Goal: Communication & Community: Answer question/provide support

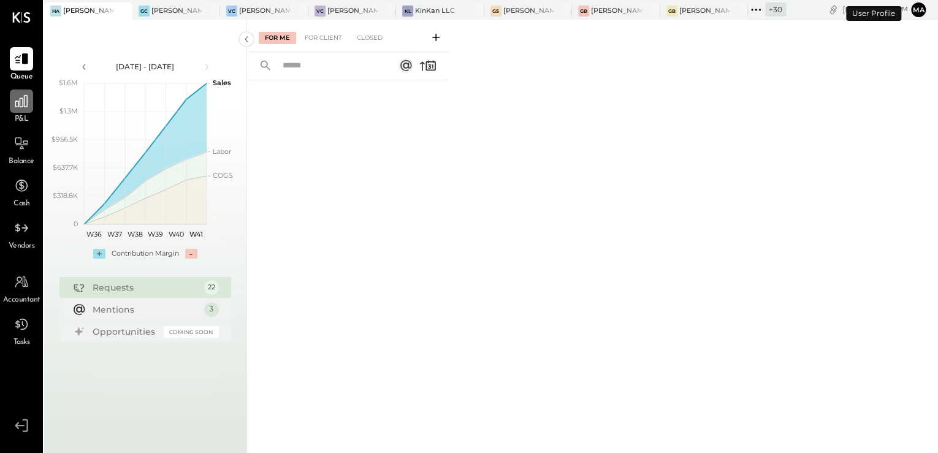
click at [18, 112] on div at bounding box center [21, 100] width 23 height 23
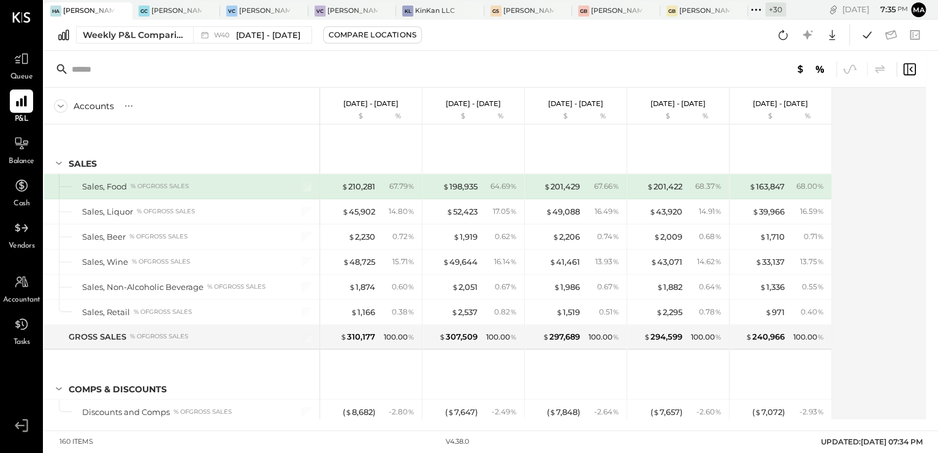
click at [769, 12] on div "+ 30" at bounding box center [775, 9] width 21 height 14
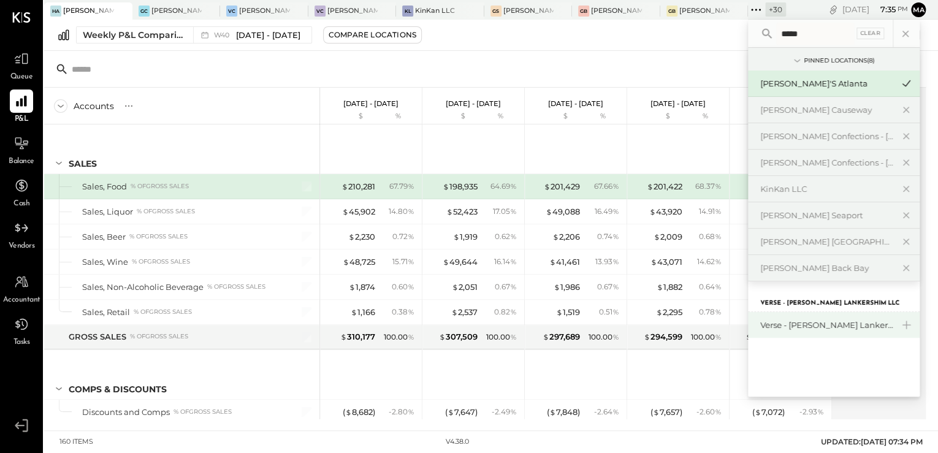
type input "*****"
click at [845, 324] on div "Verse - [PERSON_NAME] Lankershim LLC" at bounding box center [826, 325] width 132 height 12
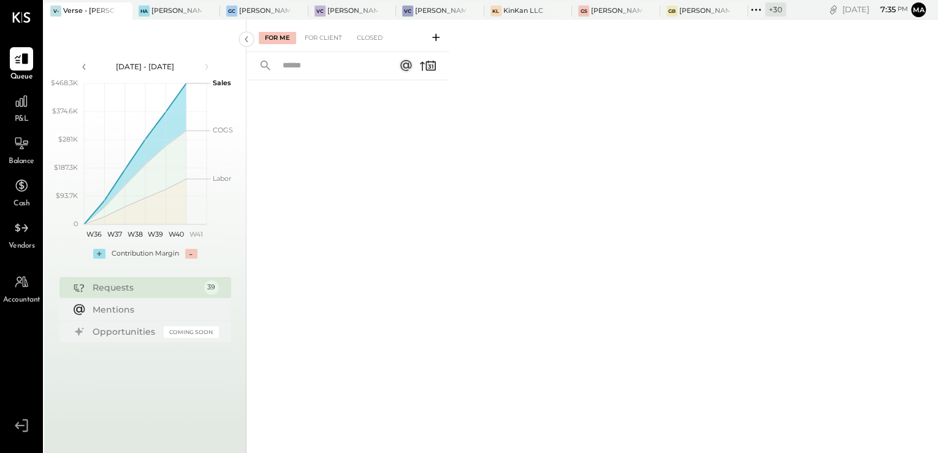
click at [9, 115] on div "P&L" at bounding box center [22, 107] width 36 height 36
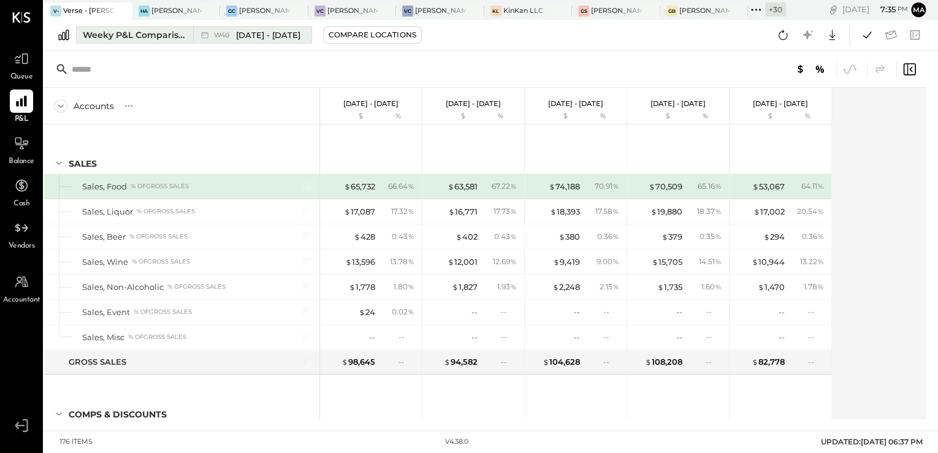
click at [164, 36] on div "Weeky P&L Comparison" at bounding box center [134, 35] width 103 height 12
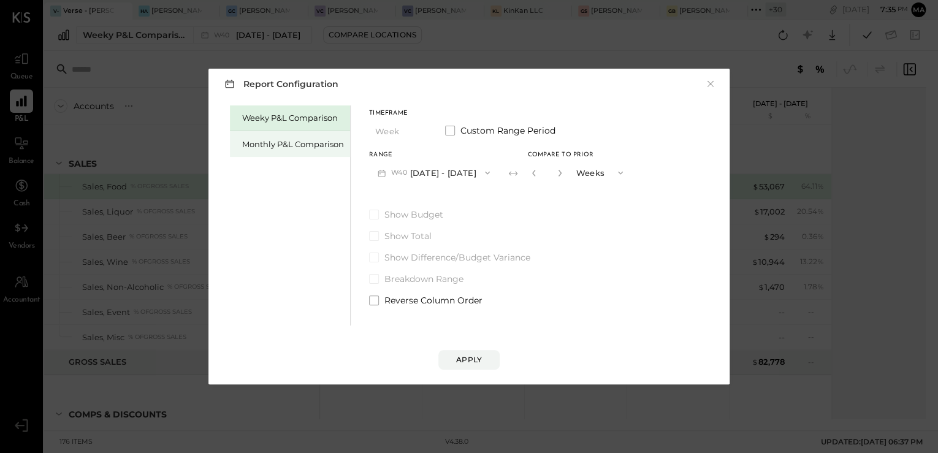
click at [287, 143] on div "Monthly P&L Comparison" at bounding box center [293, 145] width 102 height 12
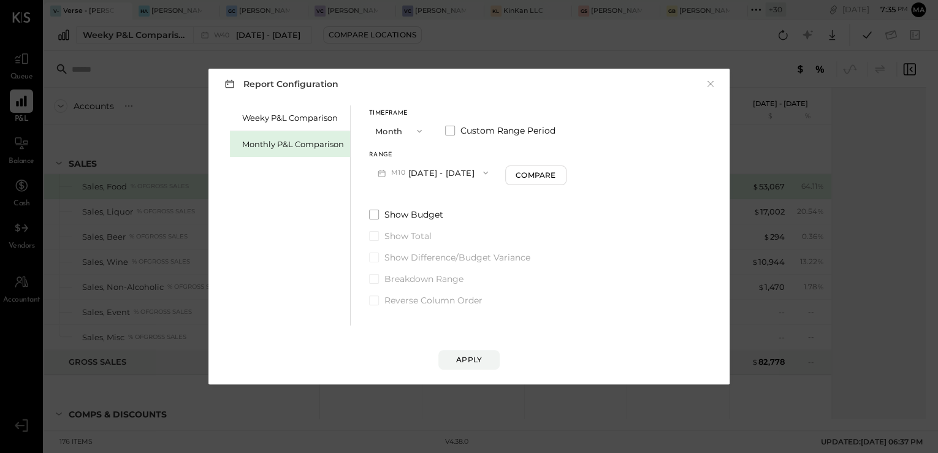
click at [461, 171] on button "M10 Oct 1 - 31, 2025" at bounding box center [433, 172] width 128 height 23
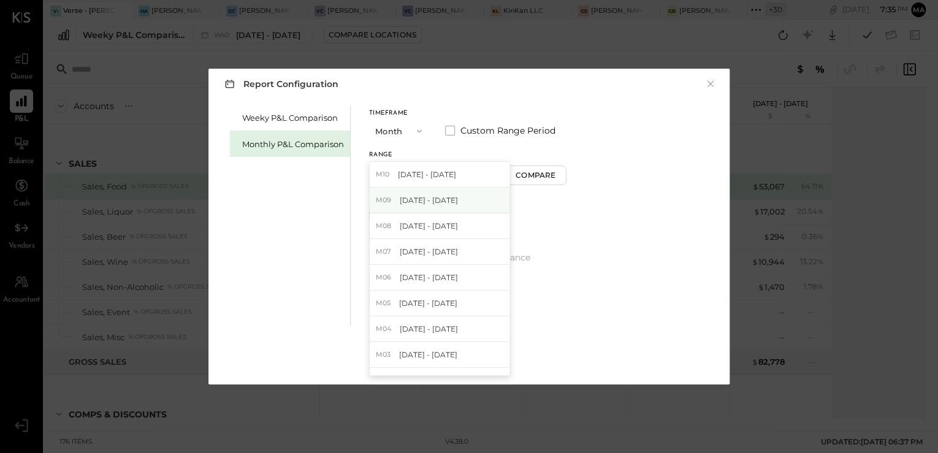
click at [452, 191] on div "M09 Sep 1 - 30, 2025" at bounding box center [440, 201] width 140 height 26
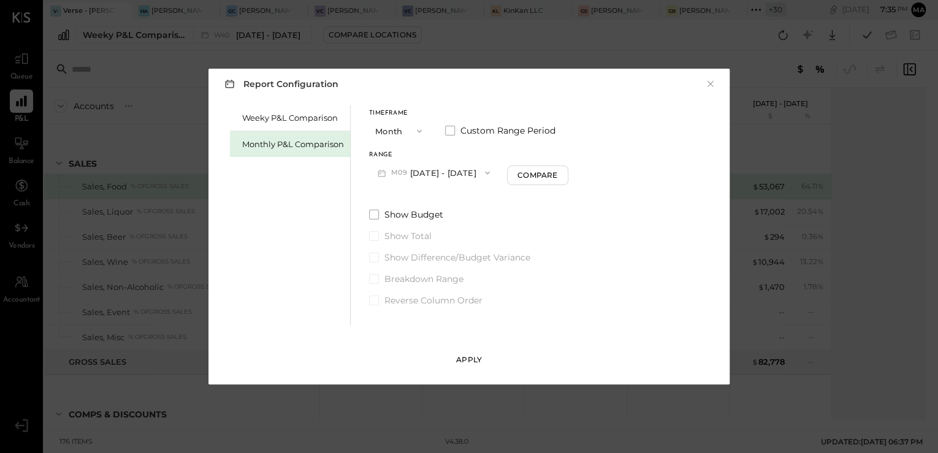
click at [469, 363] on div "Apply" at bounding box center [469, 359] width 26 height 10
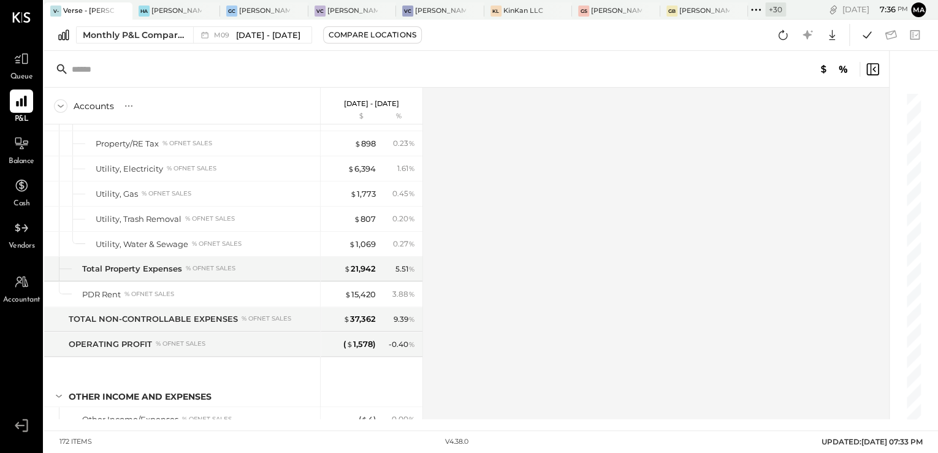
scroll to position [3583, 0]
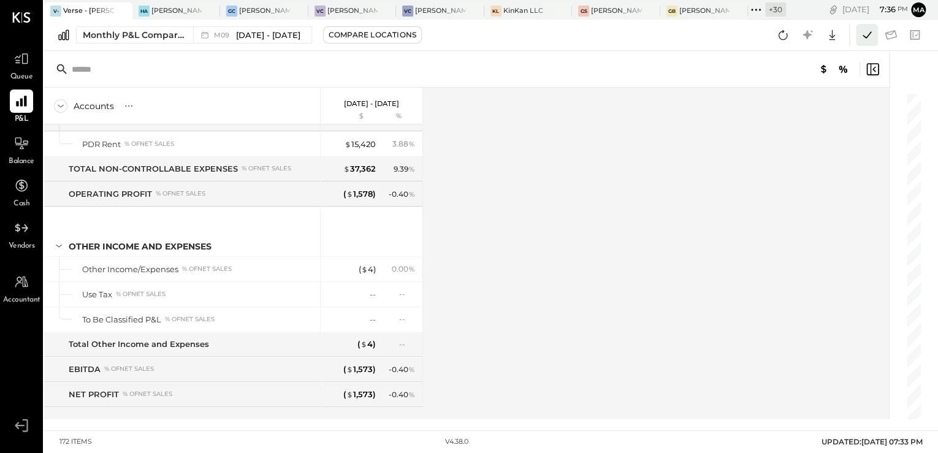
click at [867, 35] on icon at bounding box center [867, 34] width 9 height 7
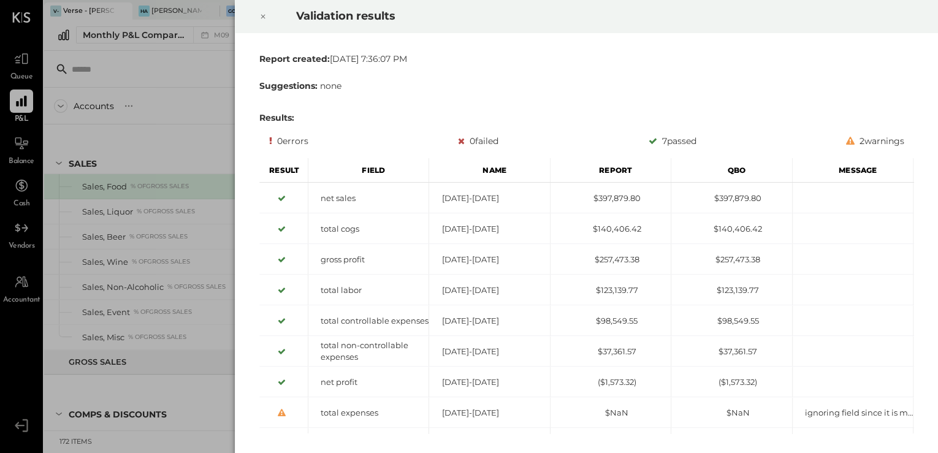
click at [261, 19] on icon at bounding box center [262, 16] width 7 height 15
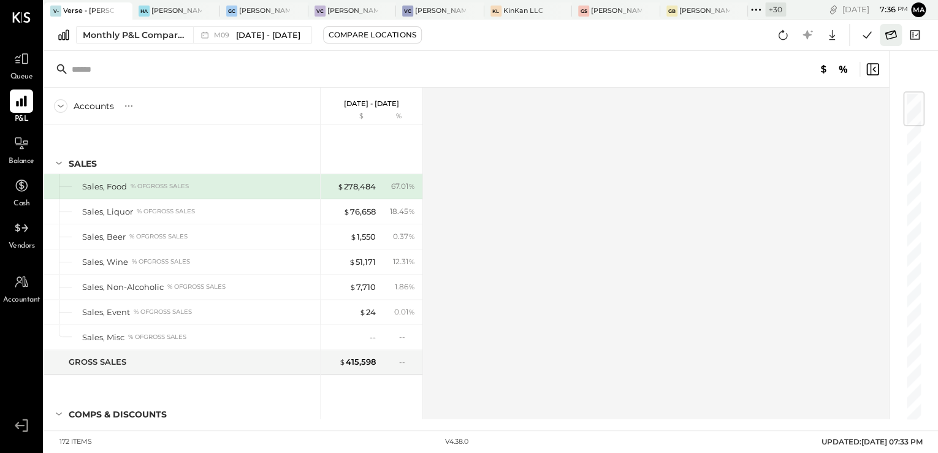
click at [884, 40] on icon at bounding box center [891, 35] width 16 height 16
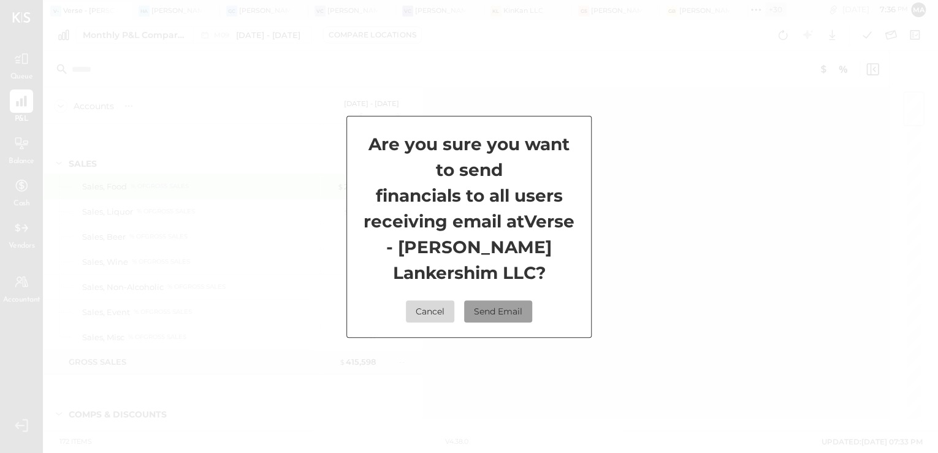
click at [512, 307] on button "Send Email" at bounding box center [498, 311] width 68 height 22
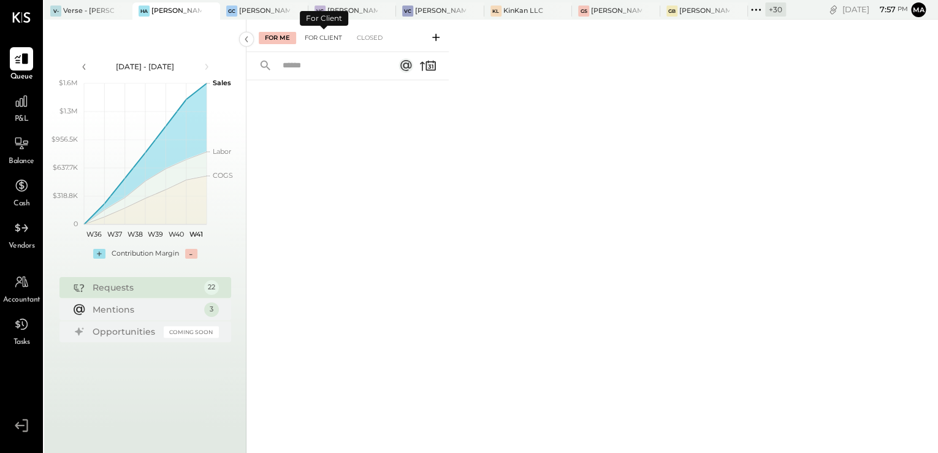
click at [314, 41] on div "For Client" at bounding box center [324, 38] width 50 height 12
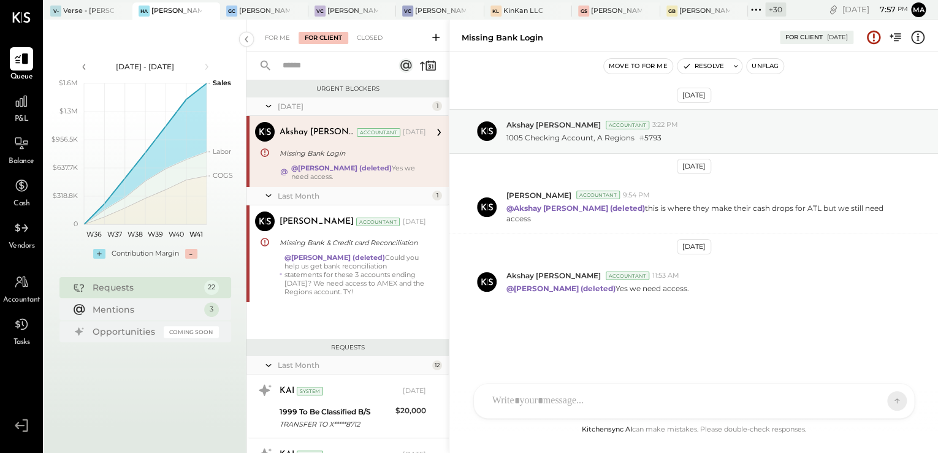
click at [309, 67] on input "text" at bounding box center [330, 66] width 111 height 20
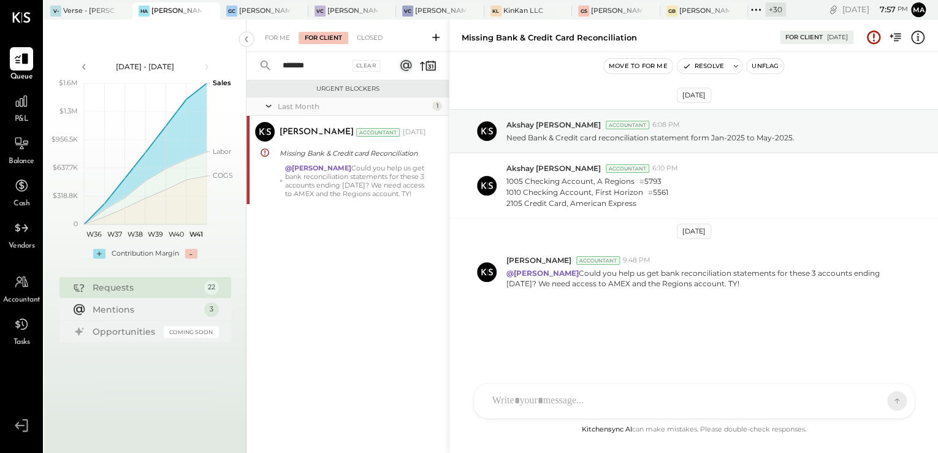
type input "*******"
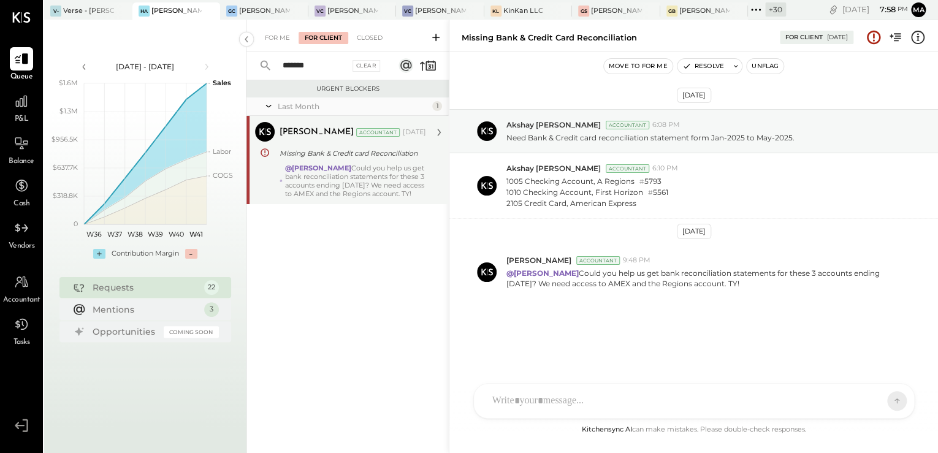
click at [338, 170] on strong "@[PERSON_NAME]" at bounding box center [318, 168] width 66 height 9
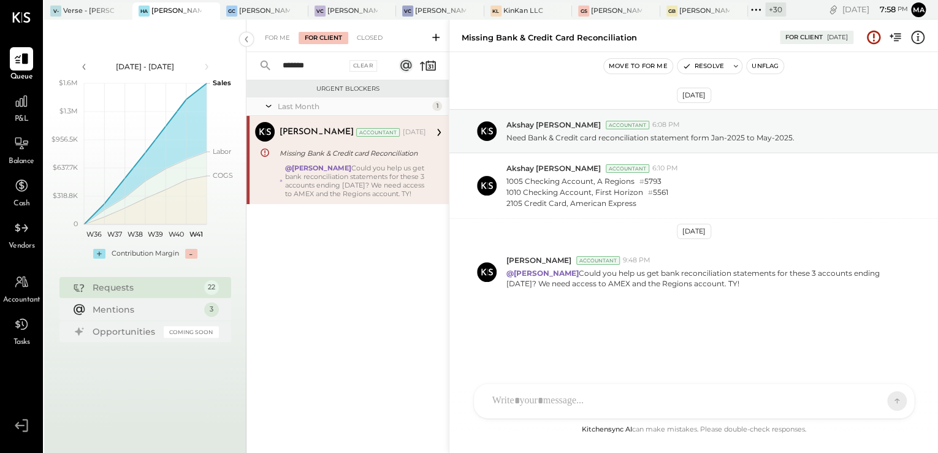
click at [763, 12] on icon at bounding box center [756, 10] width 16 height 16
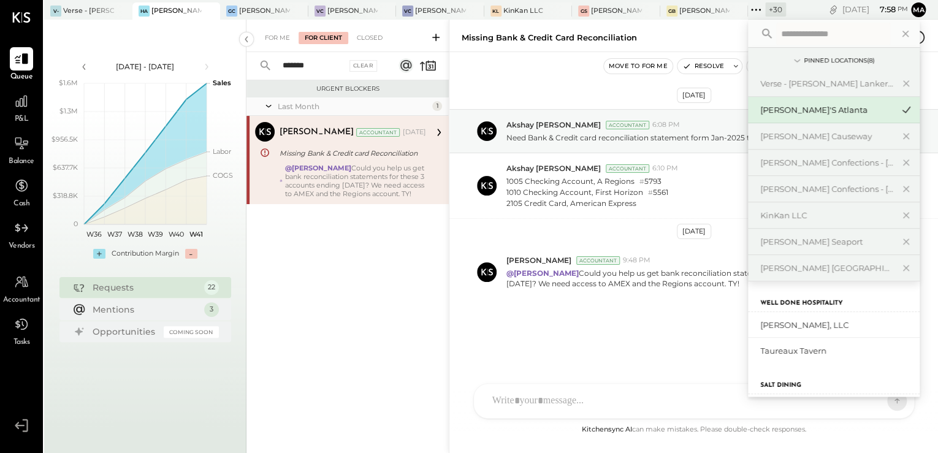
click at [802, 37] on input "text" at bounding box center [833, 34] width 114 height 22
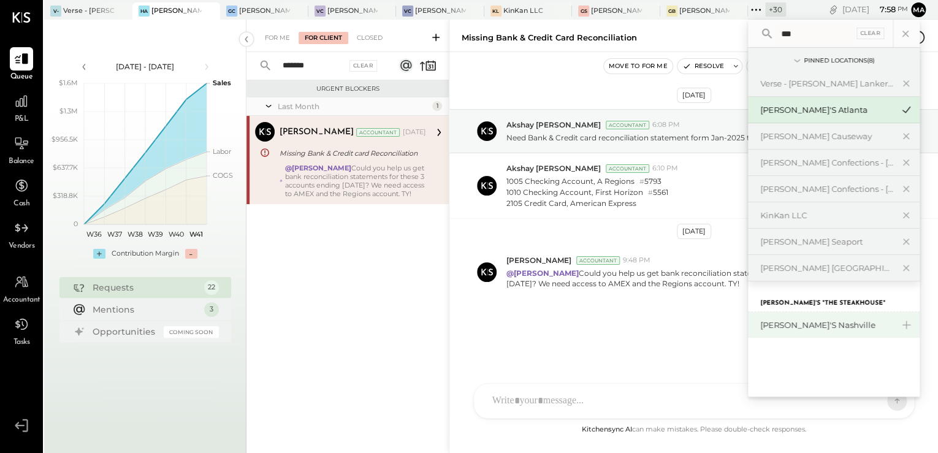
type input "***"
click at [814, 324] on div "[PERSON_NAME]'s Nashville" at bounding box center [826, 325] width 132 height 12
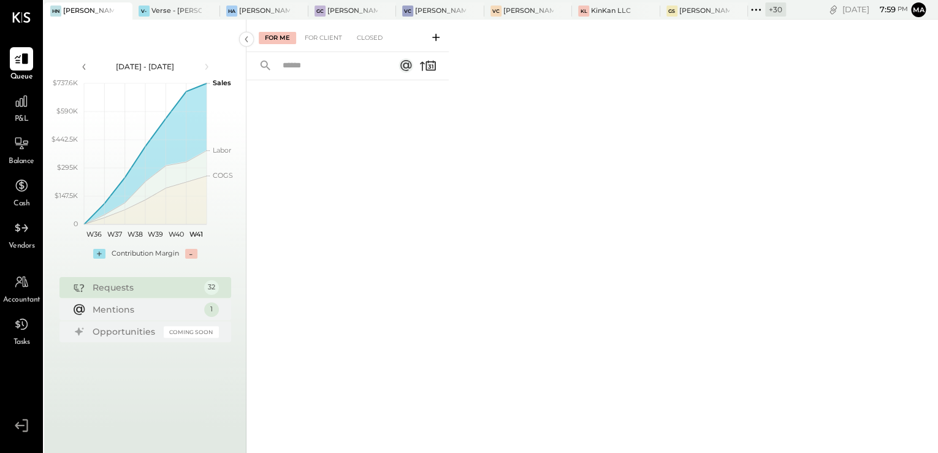
drag, startPoint x: 328, startPoint y: 37, endPoint x: 324, endPoint y: 49, distance: 12.8
click at [328, 37] on div "For Client" at bounding box center [324, 38] width 50 height 12
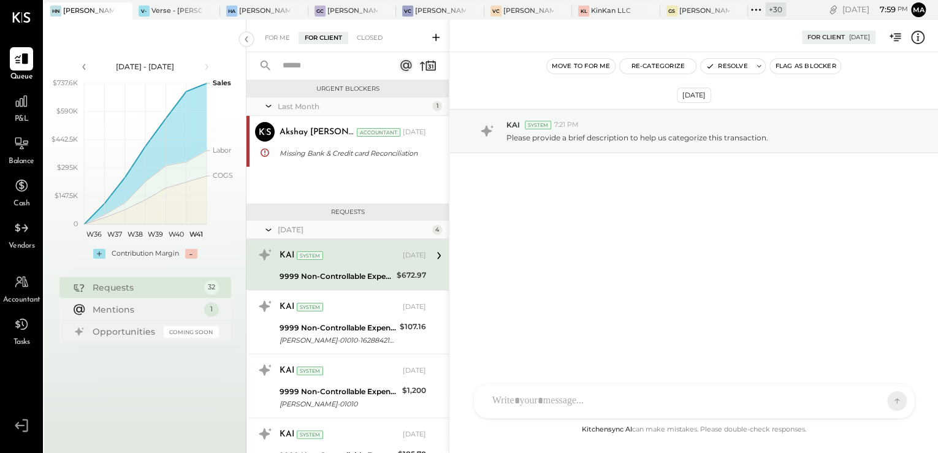
click at [314, 67] on input "text" at bounding box center [330, 66] width 111 height 20
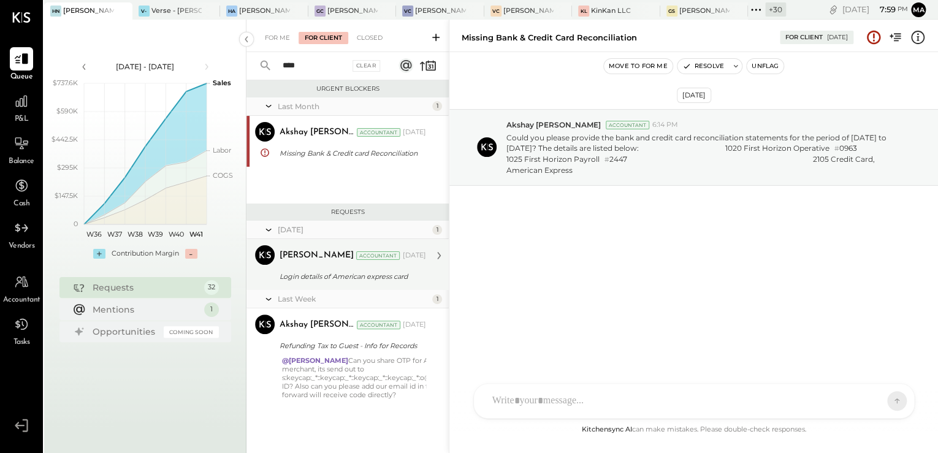
type input "****"
click at [340, 270] on div "Login details of American express card" at bounding box center [351, 276] width 143 height 15
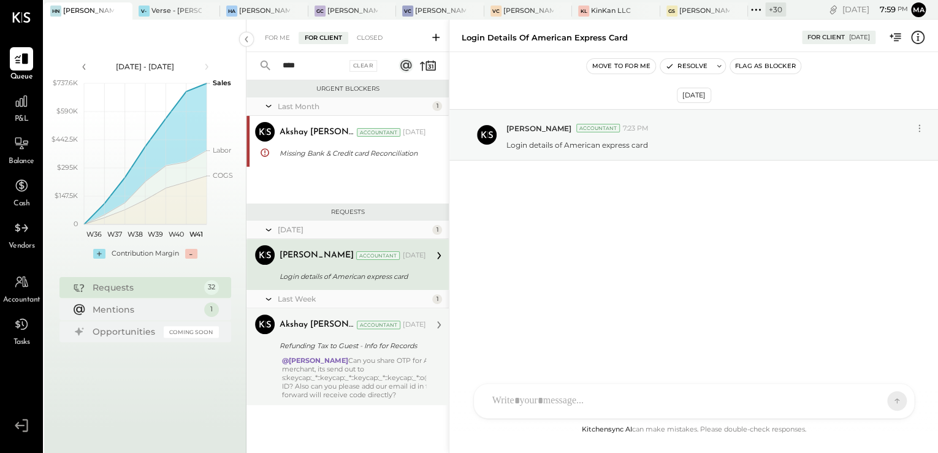
click at [381, 343] on div "Refunding Tax to Guest - Info for Records" at bounding box center [351, 346] width 143 height 12
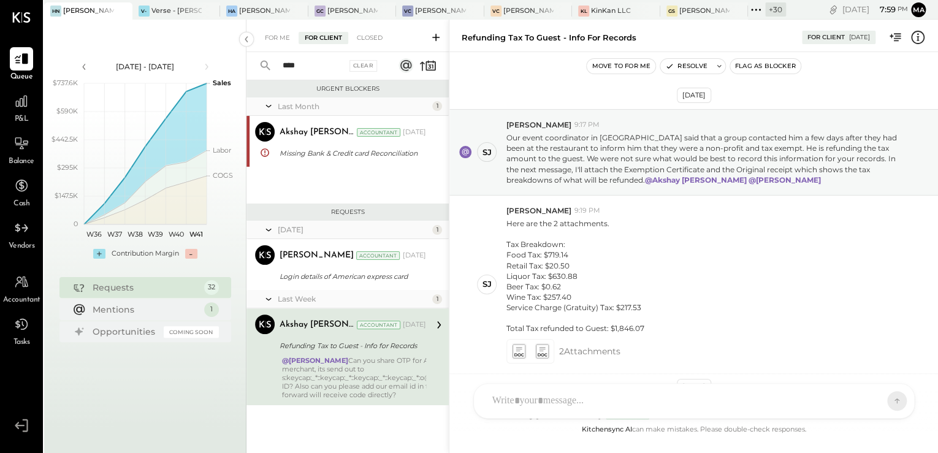
scroll to position [132, 0]
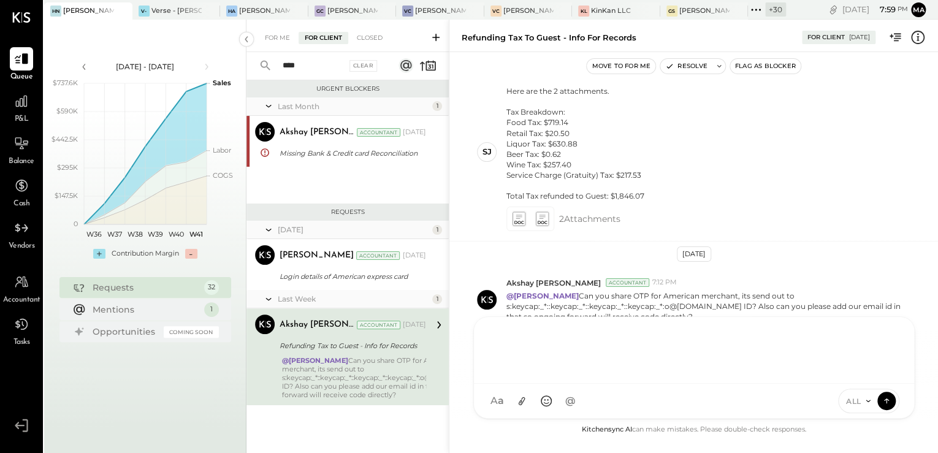
click at [555, 405] on div "A ahill AK [PERSON_NAME] [PERSON_NAME] [PERSON_NAME] MG [PERSON_NAME] HN [PERSO…" at bounding box center [693, 367] width 441 height 102
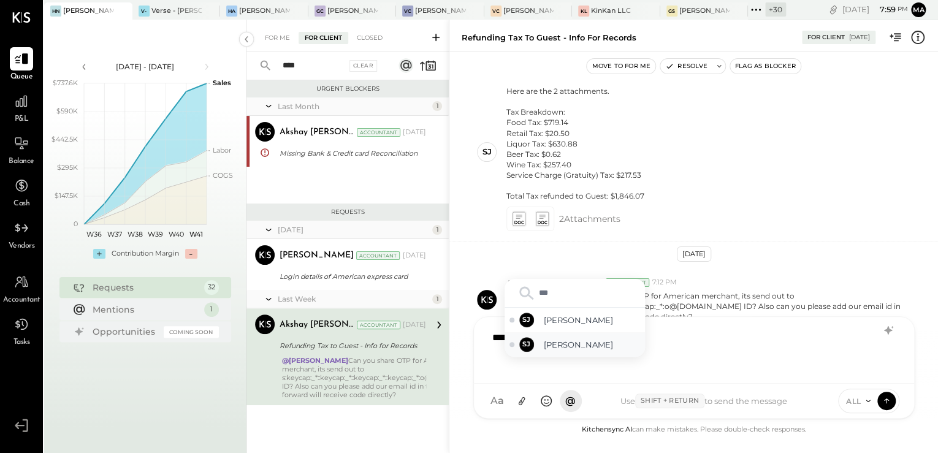
click at [587, 341] on span "[PERSON_NAME]" at bounding box center [592, 345] width 96 height 12
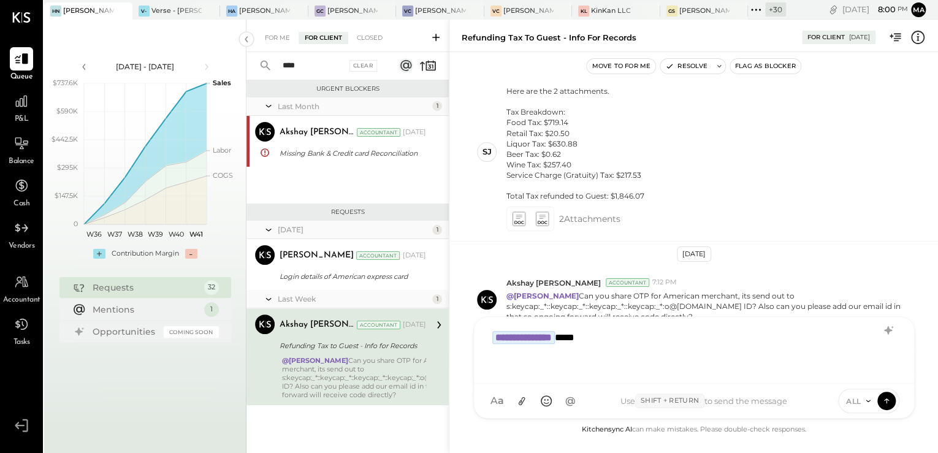
type input "*"
click at [743, 300] on p "@[PERSON_NAME] Can you share OTP for American merchant, its send out to s:keyca…" at bounding box center [706, 306] width 401 height 31
click at [763, 343] on div "**********" at bounding box center [694, 348] width 416 height 49
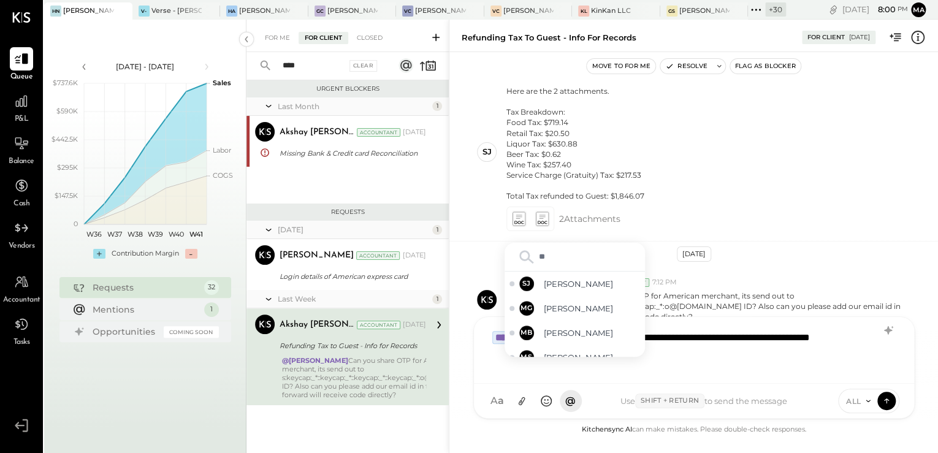
type input "***"
click at [602, 311] on span "[PERSON_NAME]" at bounding box center [592, 309] width 96 height 12
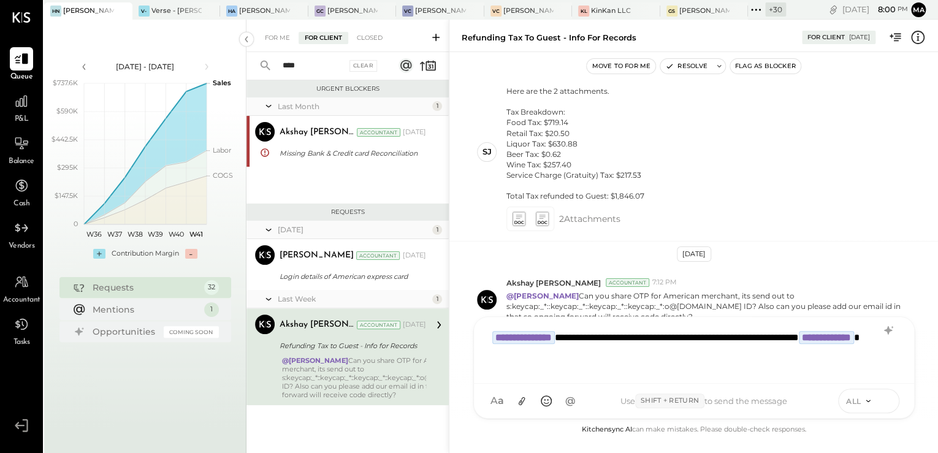
click at [888, 395] on icon at bounding box center [886, 400] width 11 height 12
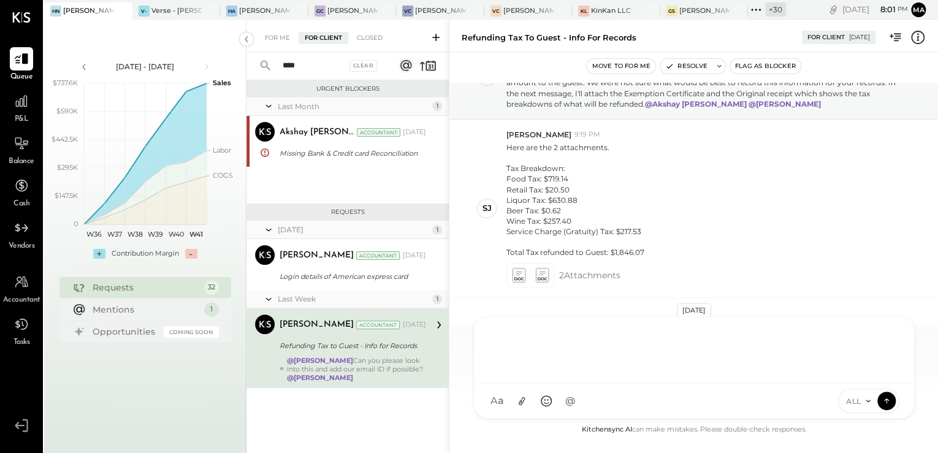
scroll to position [62, 0]
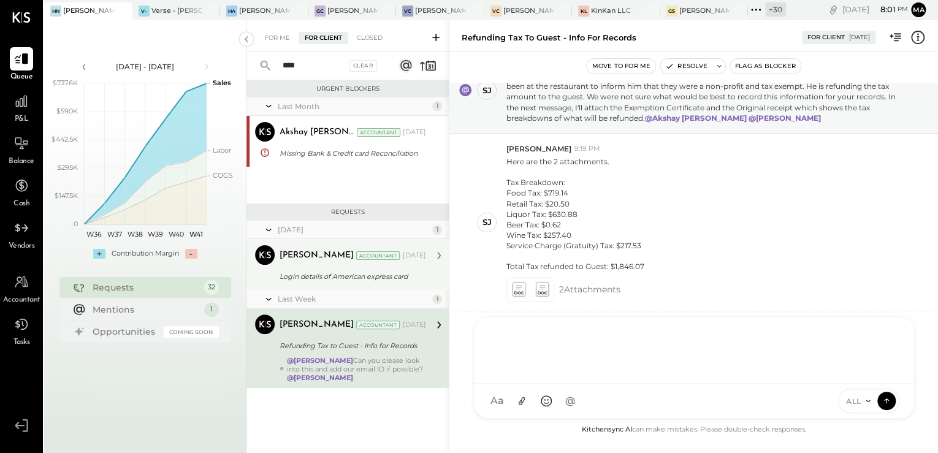
click at [310, 272] on div "Login details of American express card" at bounding box center [351, 276] width 143 height 12
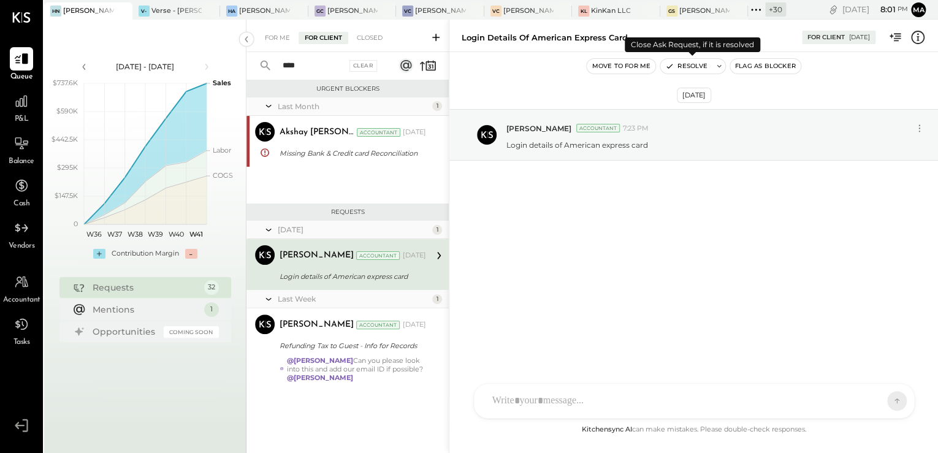
click at [687, 64] on button "Resolve" at bounding box center [685, 66] width 51 height 15
